Goal: Task Accomplishment & Management: Complete application form

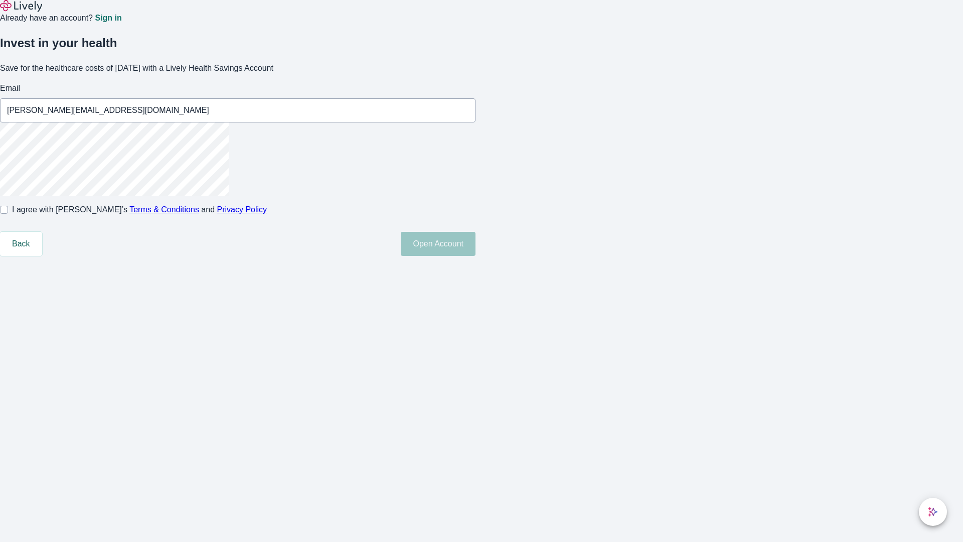
click at [8, 214] on input "I agree with Lively’s Terms & Conditions and Privacy Policy" at bounding box center [4, 210] width 8 height 8
checkbox input "true"
click at [475, 256] on button "Open Account" at bounding box center [438, 244] width 75 height 24
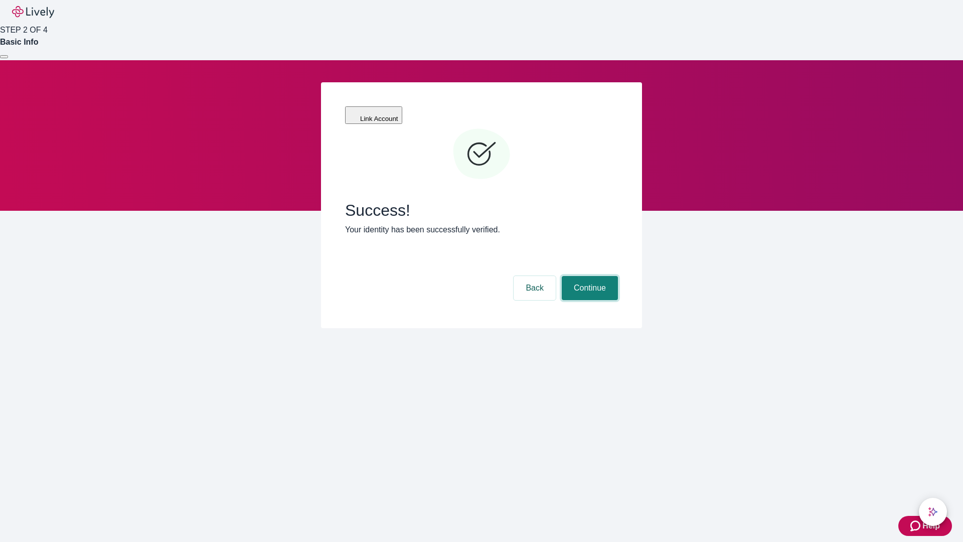
click at [588, 276] on button "Continue" at bounding box center [590, 288] width 56 height 24
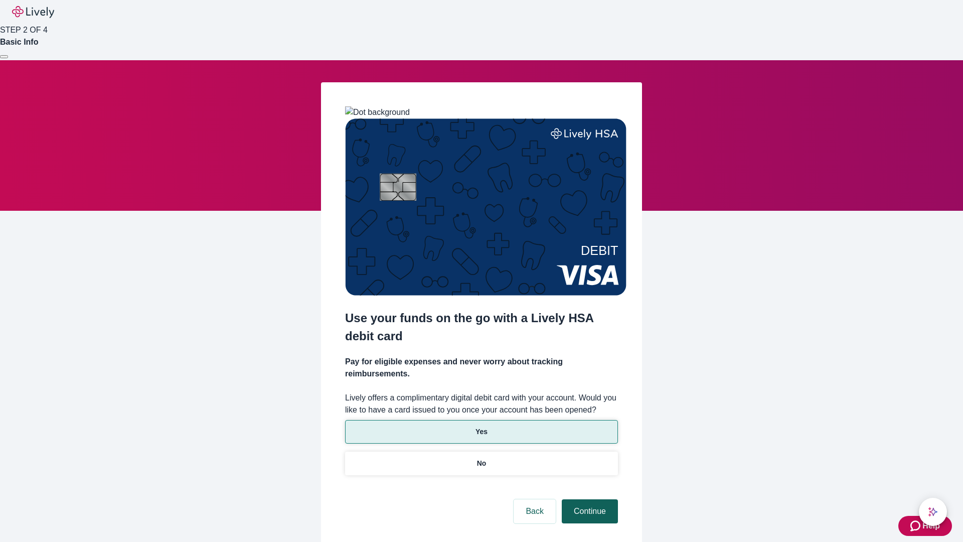
click at [481, 426] on p "Yes" at bounding box center [481, 431] width 12 height 11
click at [588, 499] on button "Continue" at bounding box center [590, 511] width 56 height 24
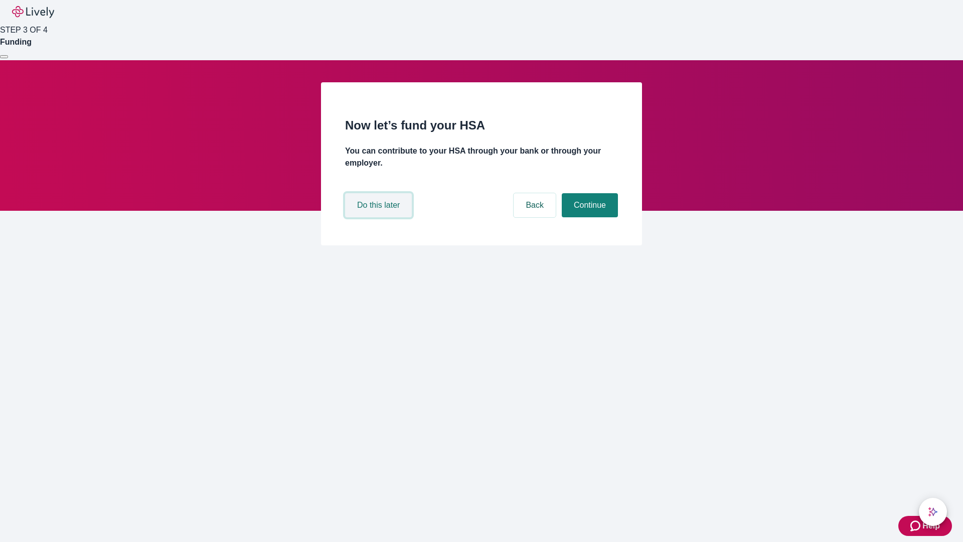
click at [380, 217] on button "Do this later" at bounding box center [378, 205] width 67 height 24
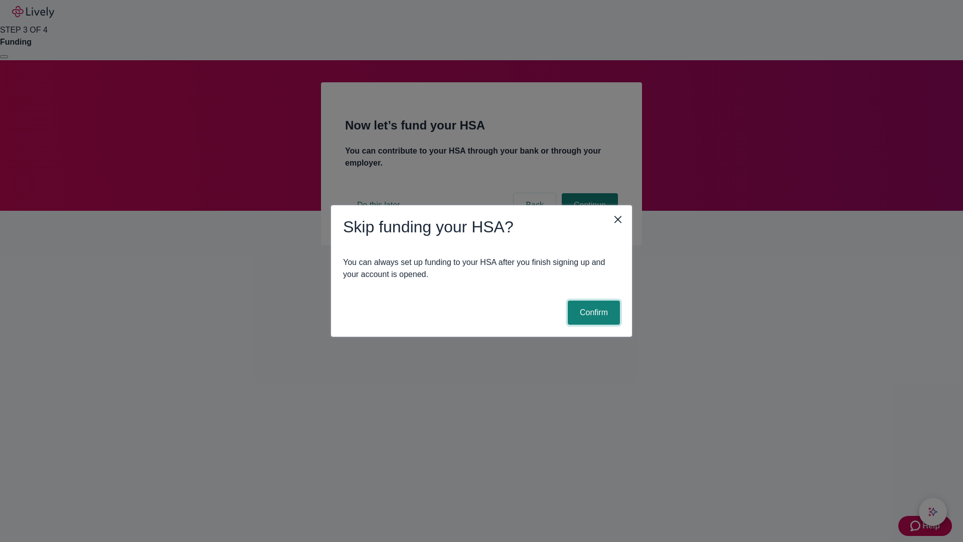
click at [592, 312] on button "Confirm" at bounding box center [594, 312] width 52 height 24
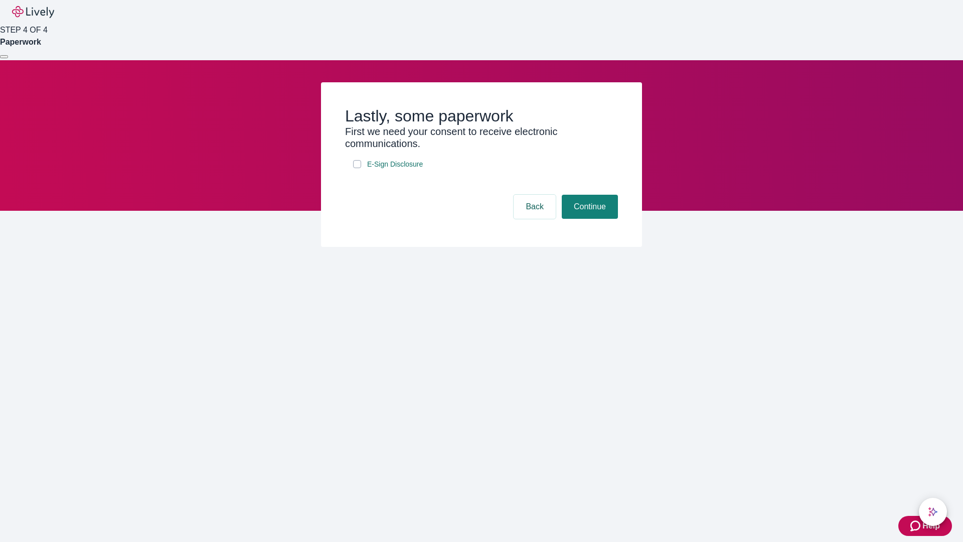
click at [357, 168] on input "E-Sign Disclosure" at bounding box center [357, 164] width 8 height 8
checkbox input "true"
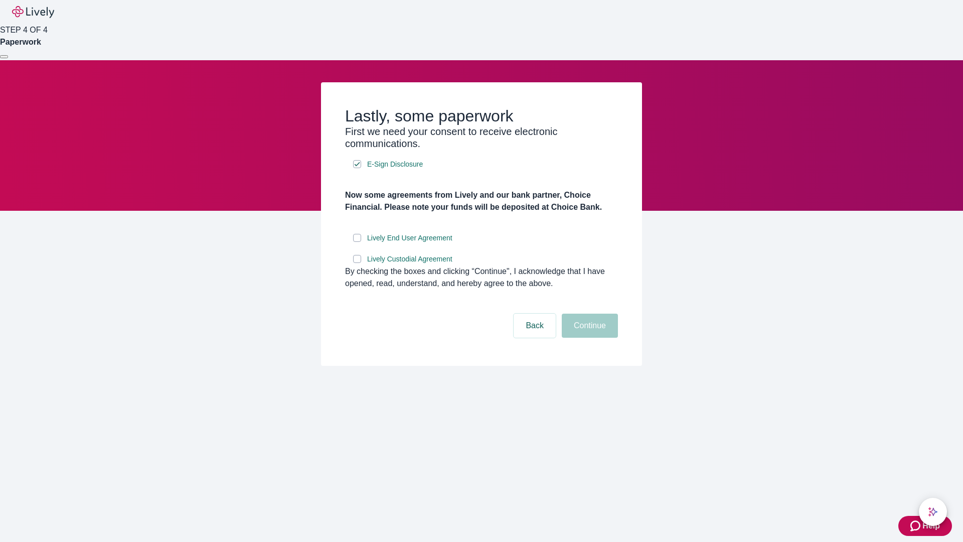
click at [357, 242] on input "Lively End User Agreement" at bounding box center [357, 238] width 8 height 8
checkbox input "true"
click at [357, 263] on input "Lively Custodial Agreement" at bounding box center [357, 259] width 8 height 8
checkbox input "true"
click at [588, 338] on button "Continue" at bounding box center [590, 325] width 56 height 24
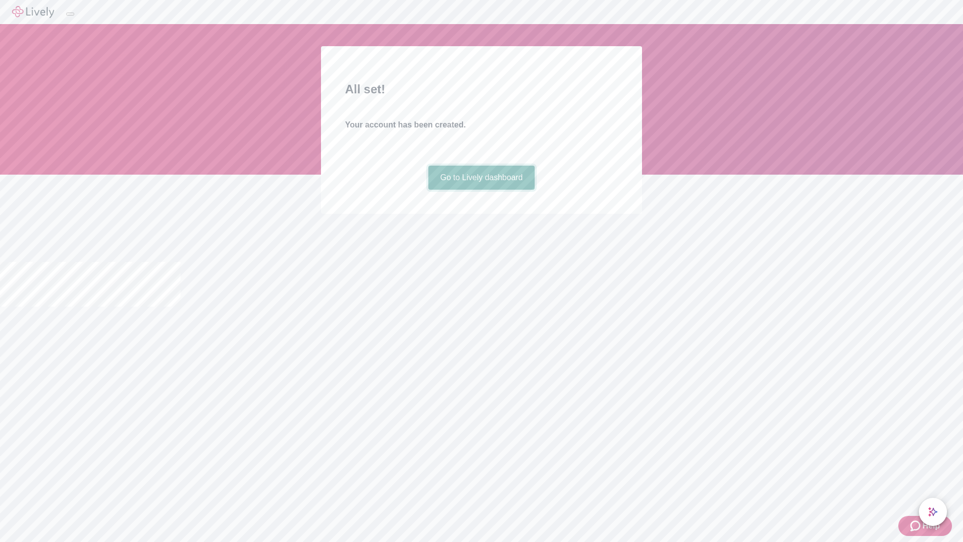
click at [481, 190] on link "Go to Lively dashboard" at bounding box center [481, 177] width 107 height 24
